Goal: Find specific page/section: Find specific page/section

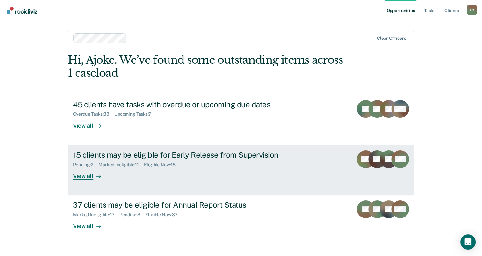
click at [81, 175] on div "View all" at bounding box center [91, 173] width 36 height 12
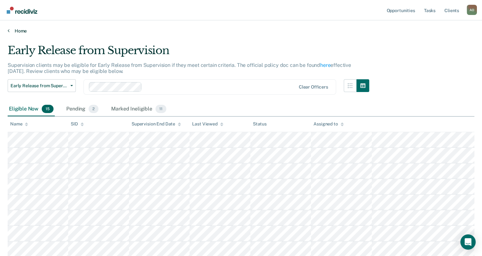
click at [15, 29] on link "Home" at bounding box center [241, 31] width 467 height 6
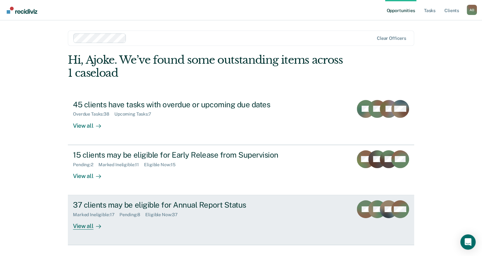
click at [79, 224] on div "View all" at bounding box center [91, 224] width 36 height 12
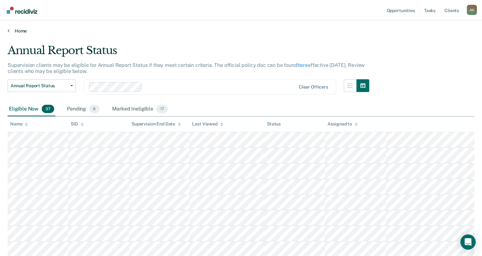
click at [9, 31] on icon at bounding box center [9, 30] width 2 height 5
